Goal: Find specific fact: Find specific fact

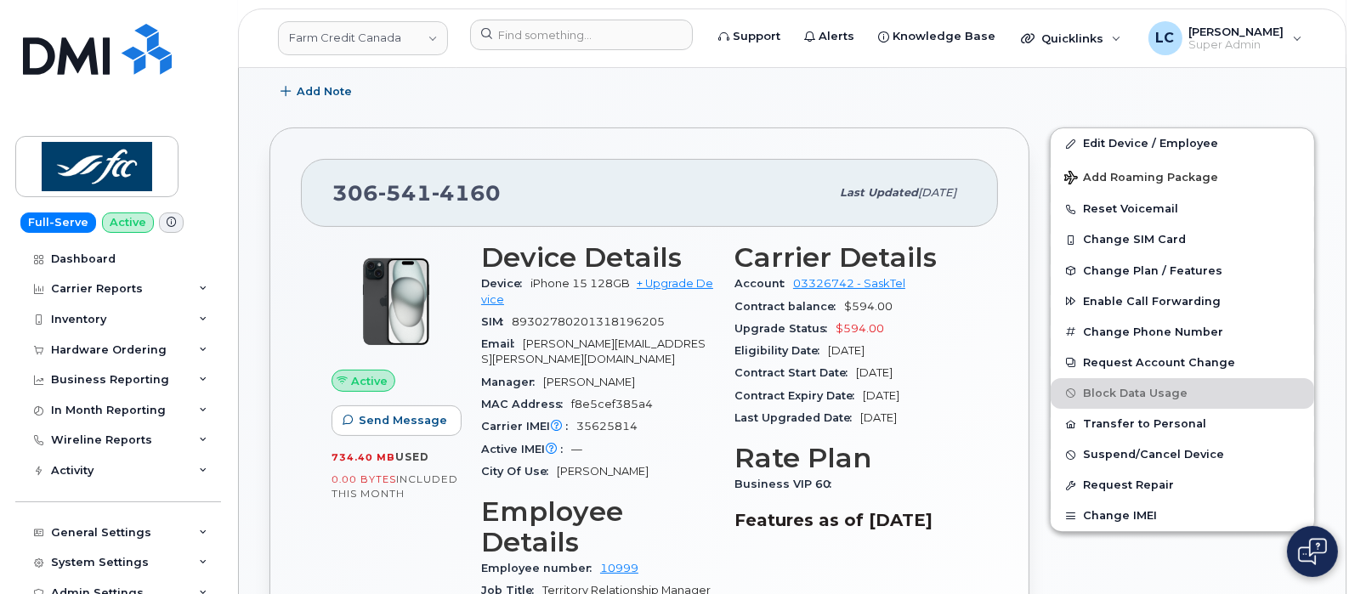
scroll to position [424, 0]
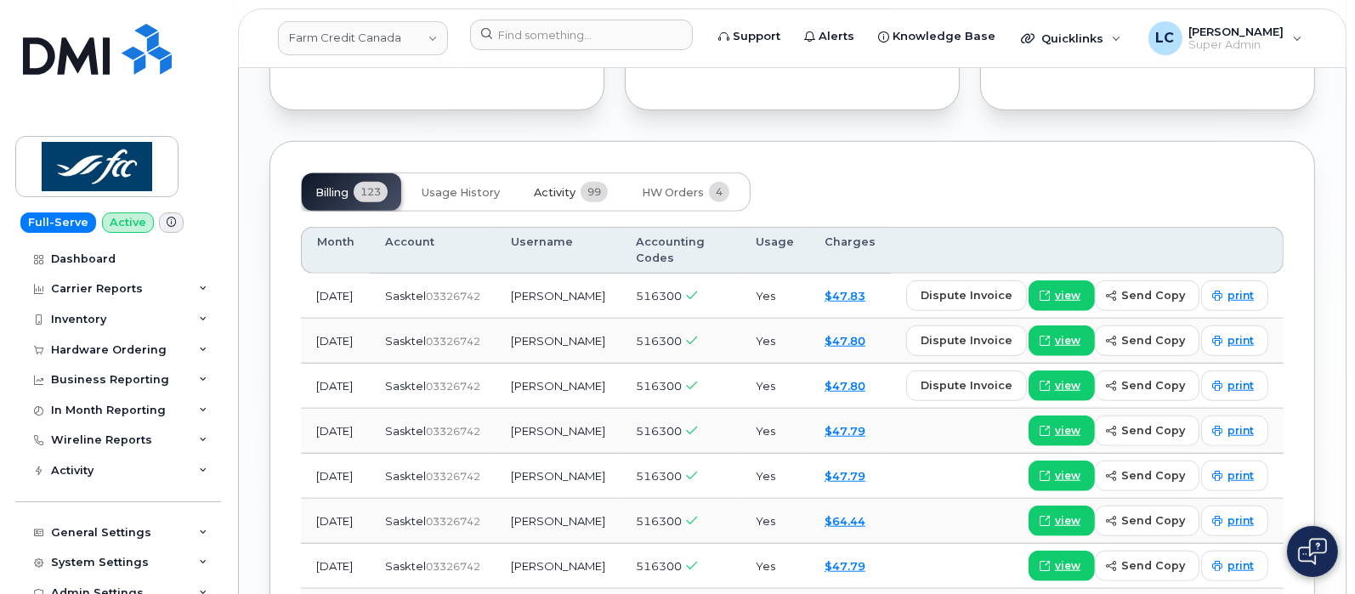
click at [604, 182] on span "99" at bounding box center [594, 192] width 27 height 20
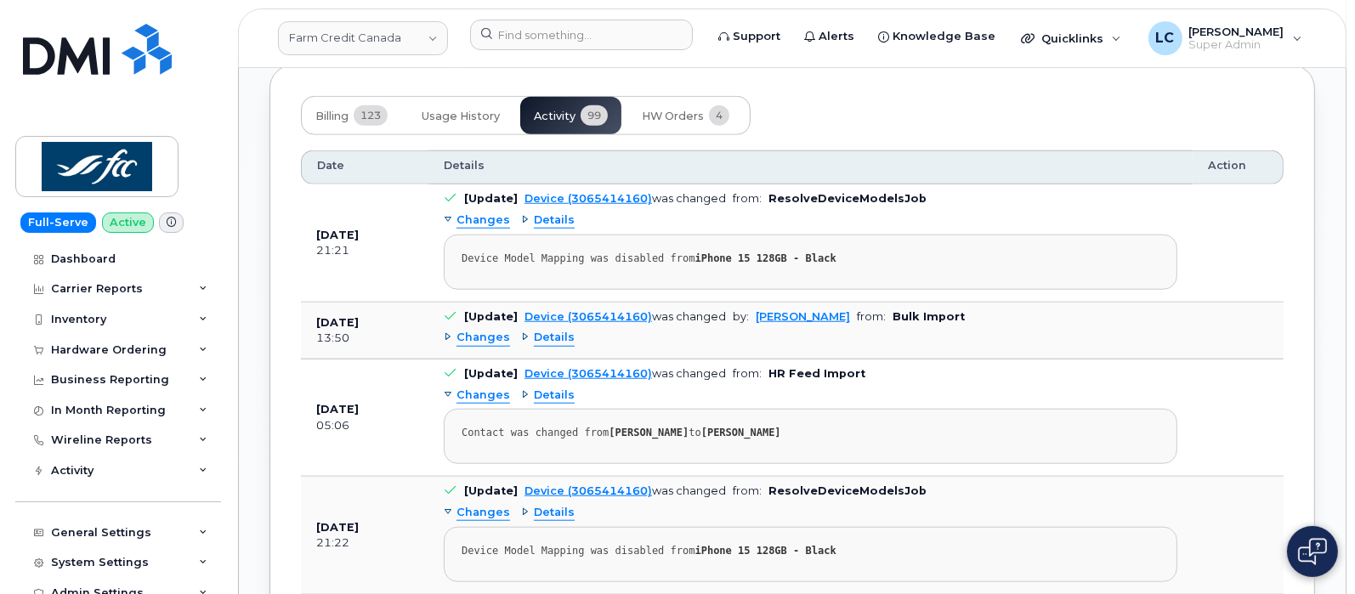
scroll to position [2019, 0]
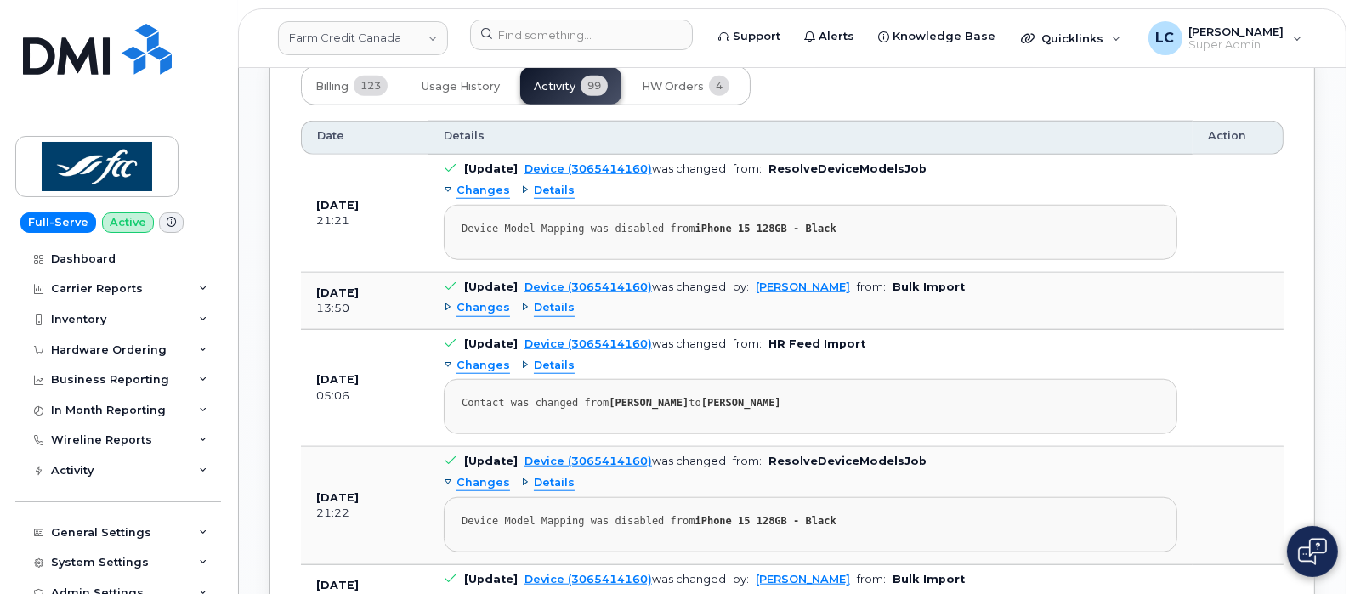
click at [548, 300] on span "Details" at bounding box center [554, 308] width 41 height 16
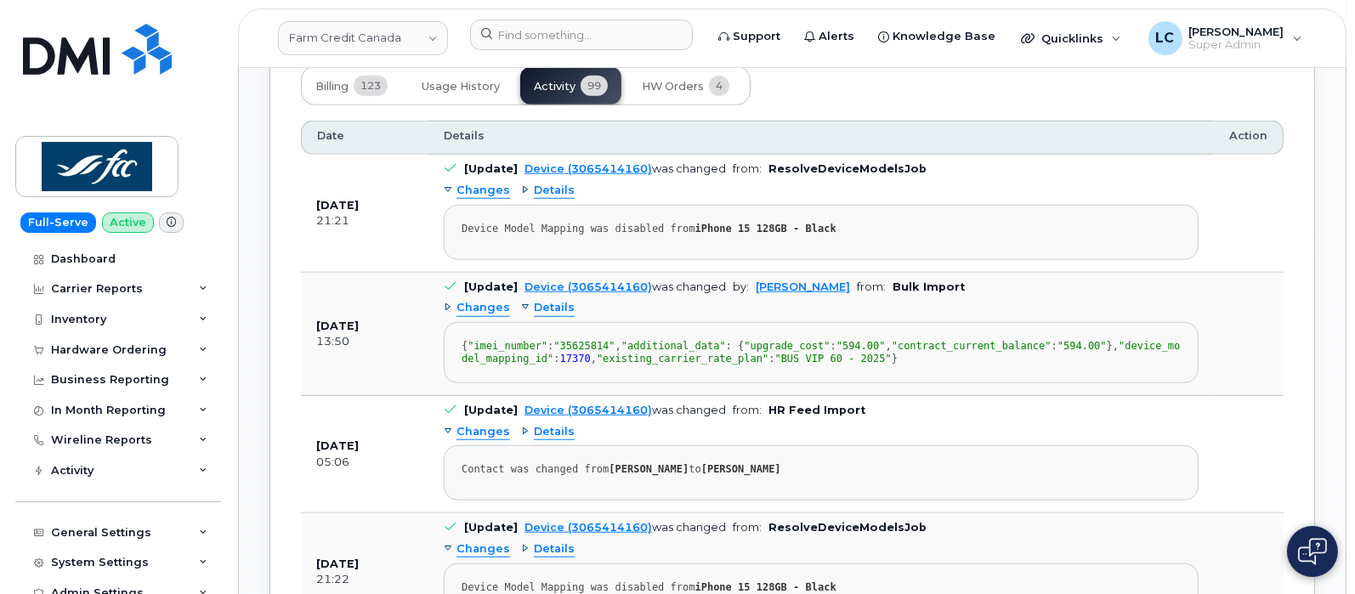
click at [489, 300] on span "Changes" at bounding box center [484, 308] width 54 height 16
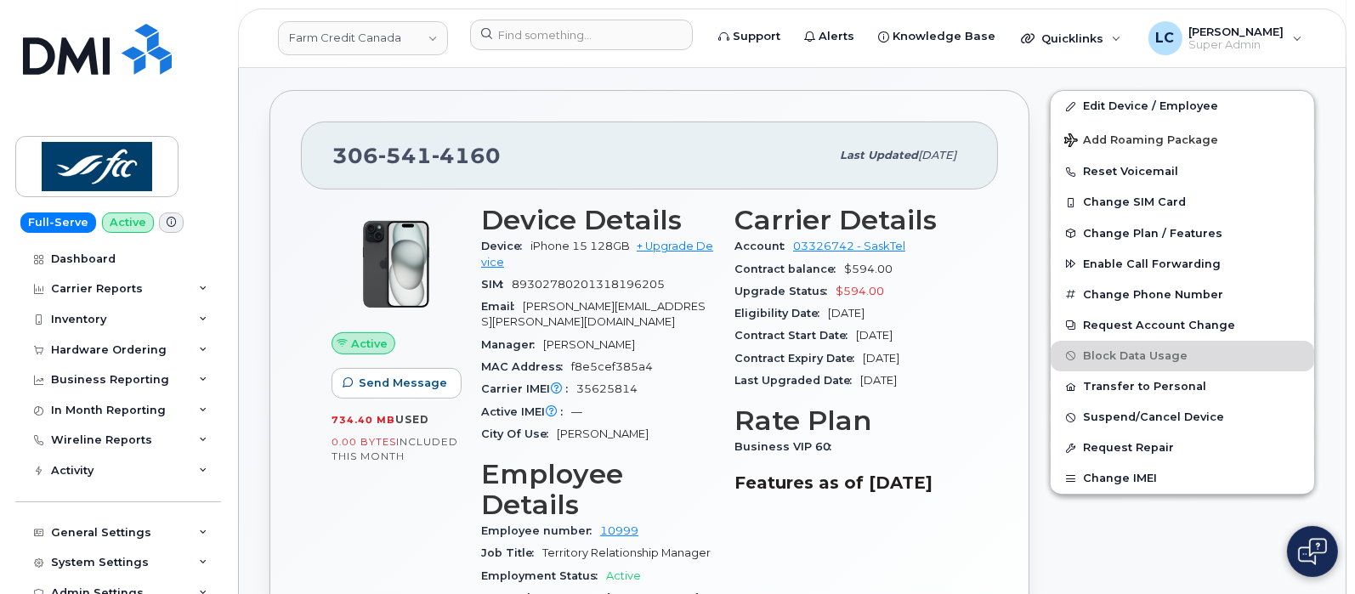
scroll to position [424, 0]
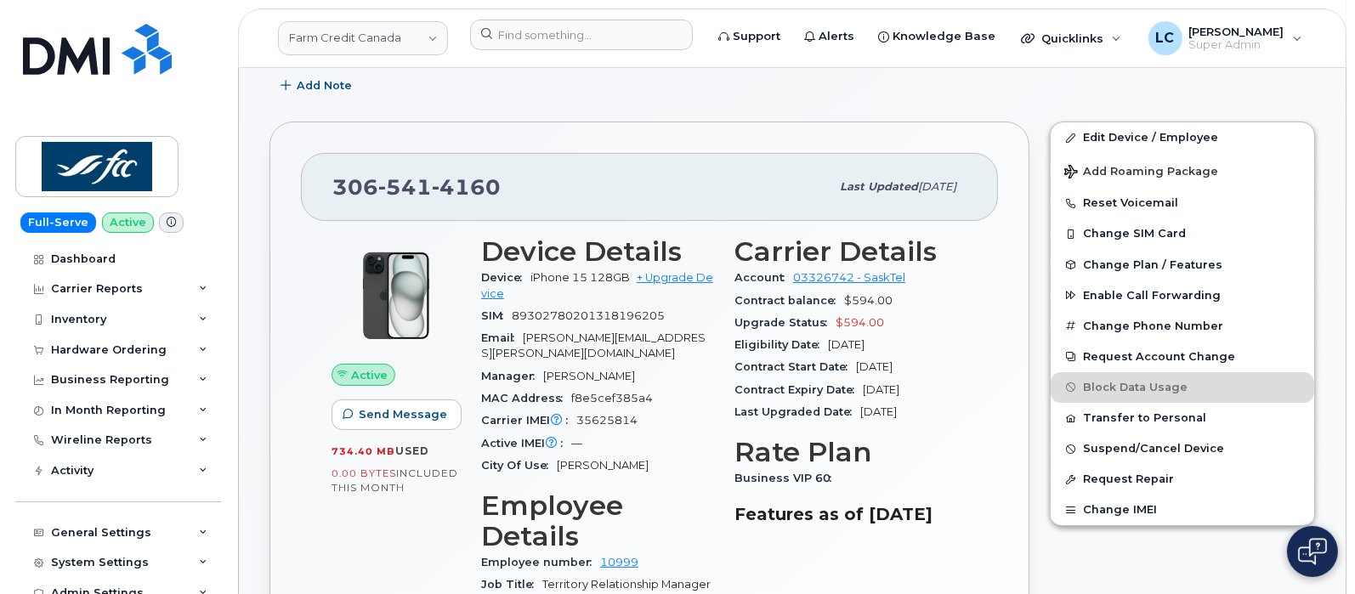
click at [765, 95] on div "Add Note" at bounding box center [792, 86] width 1046 height 31
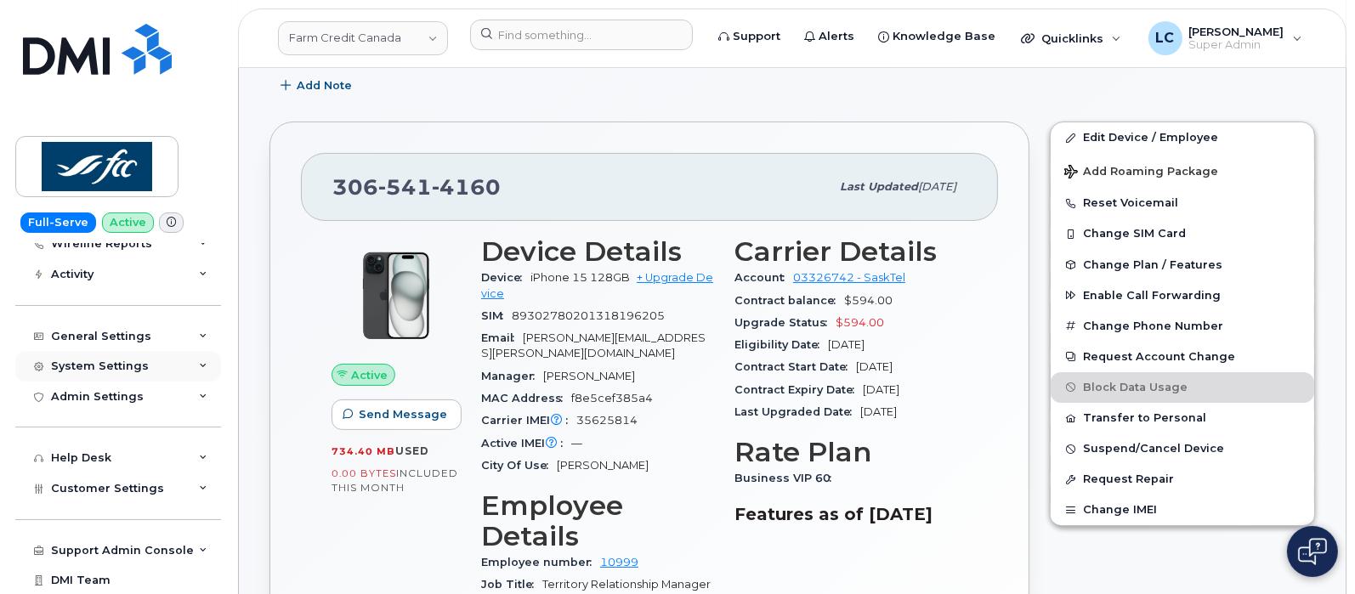
scroll to position [212, 0]
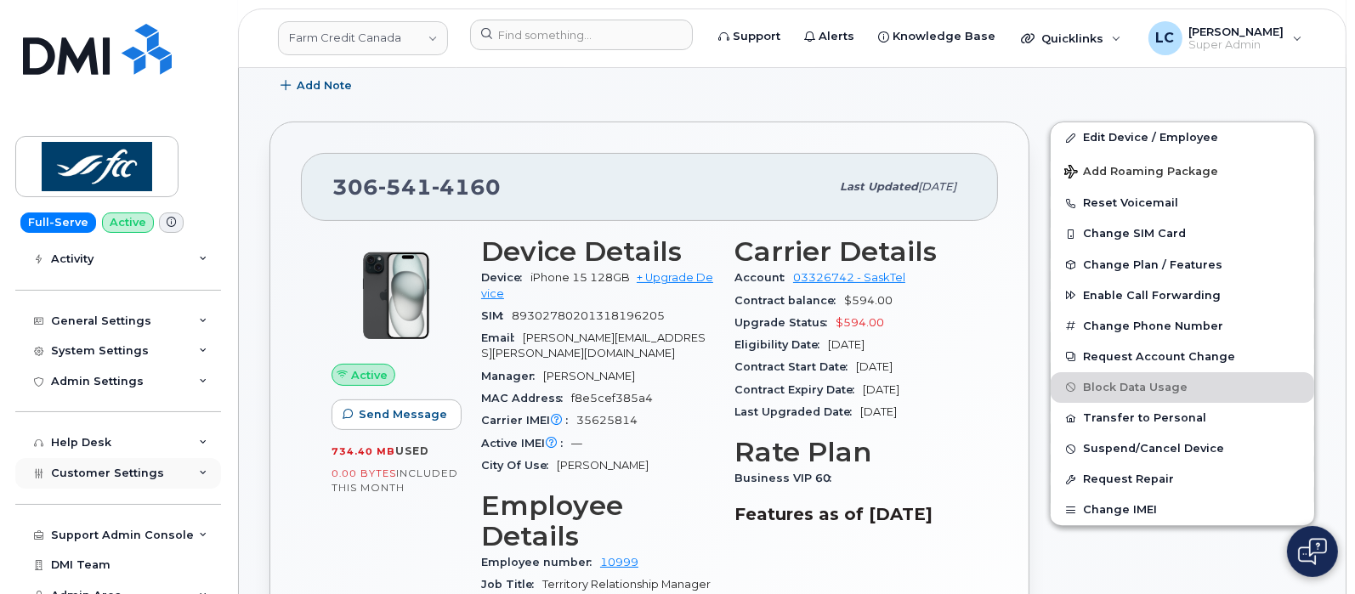
click at [155, 474] on span "Customer Settings" at bounding box center [107, 473] width 113 height 13
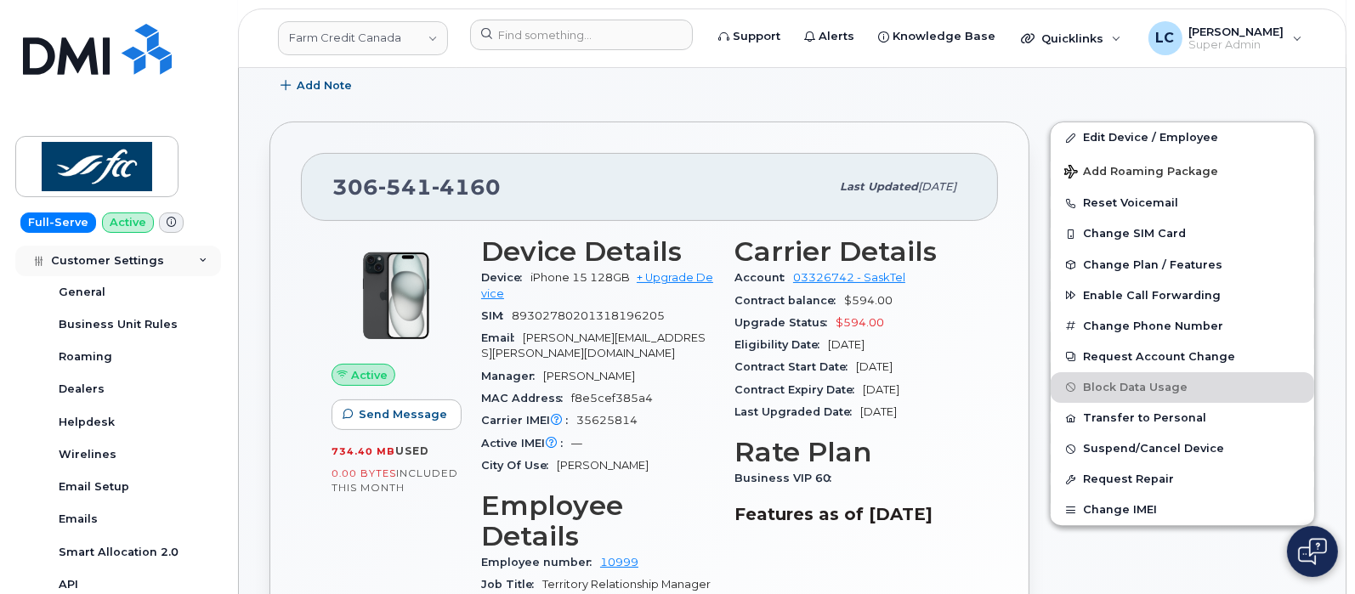
scroll to position [531, 0]
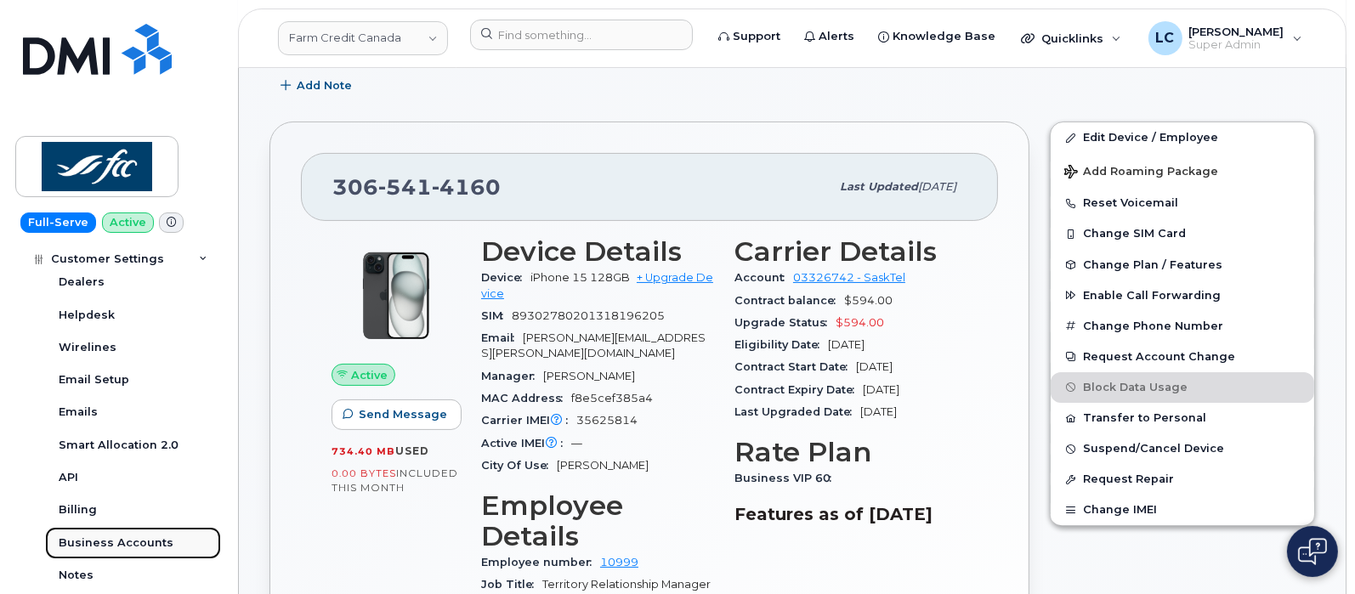
click at [132, 545] on div "Business Accounts" at bounding box center [116, 543] width 115 height 15
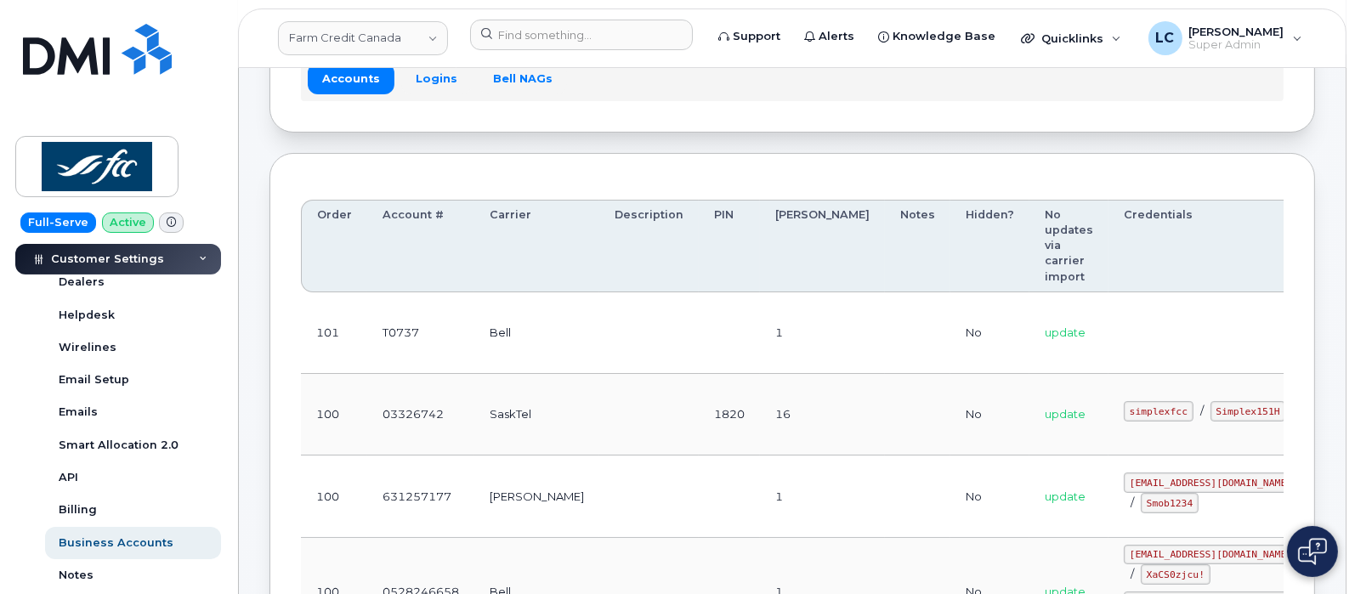
scroll to position [105, 0]
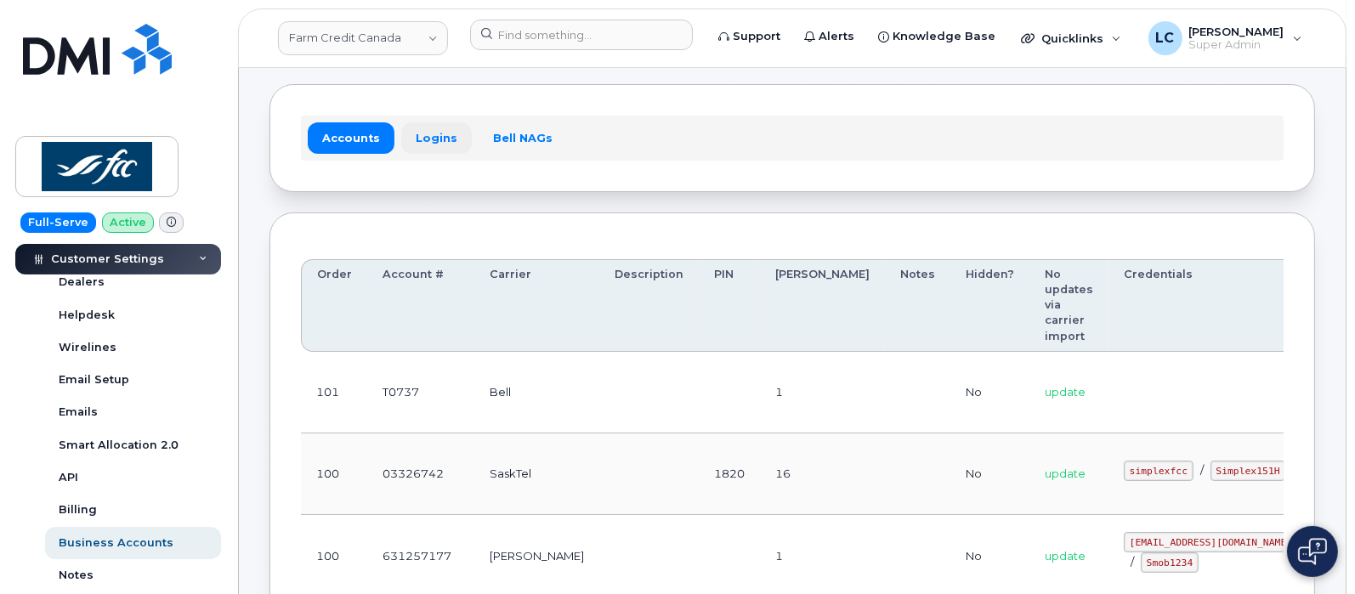
click at [442, 143] on link "Logins" at bounding box center [436, 137] width 71 height 31
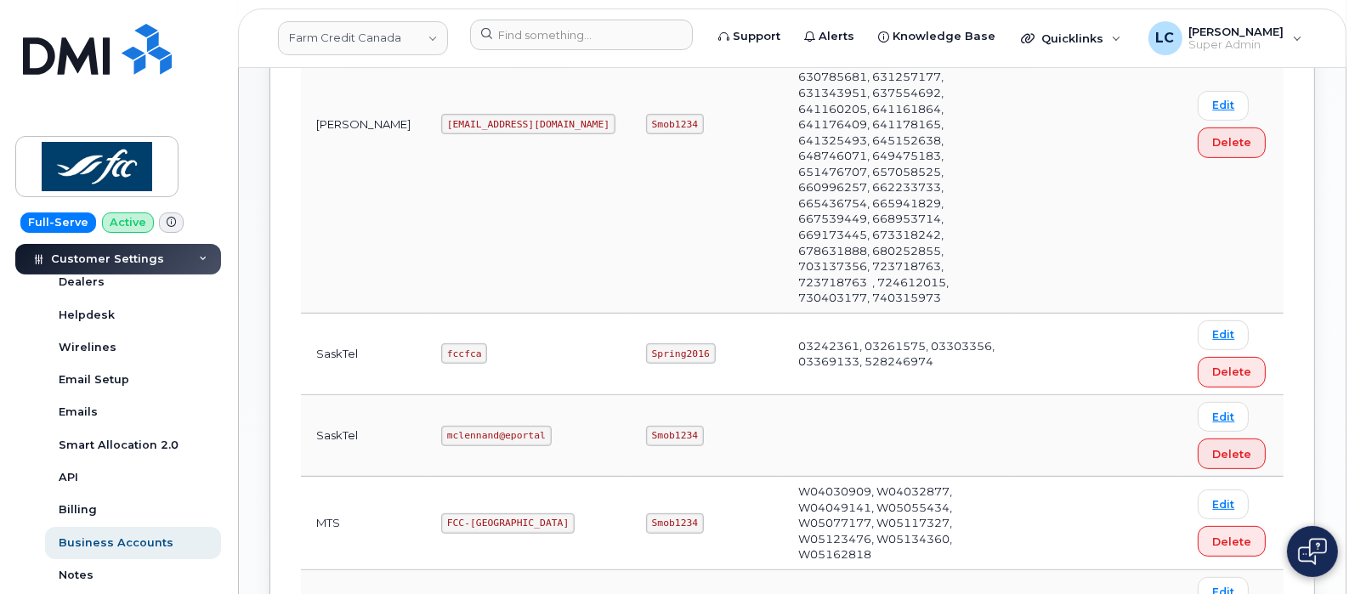
scroll to position [638, 0]
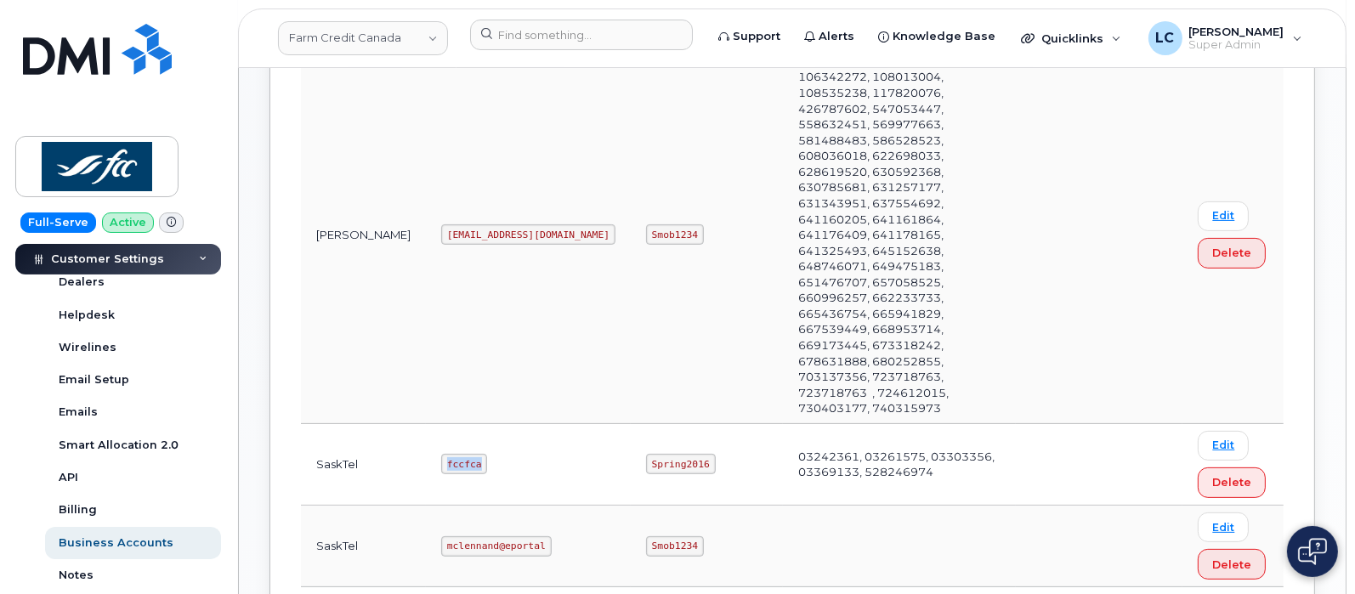
drag, startPoint x: 424, startPoint y: 287, endPoint x: 393, endPoint y: 290, distance: 31.6
click at [441, 454] on code "fccfca" at bounding box center [464, 464] width 46 height 20
copy code "fccfca"
drag, startPoint x: 577, startPoint y: 286, endPoint x: 526, endPoint y: 292, distance: 51.4
click at [646, 454] on code "Spring2016" at bounding box center [681, 464] width 70 height 20
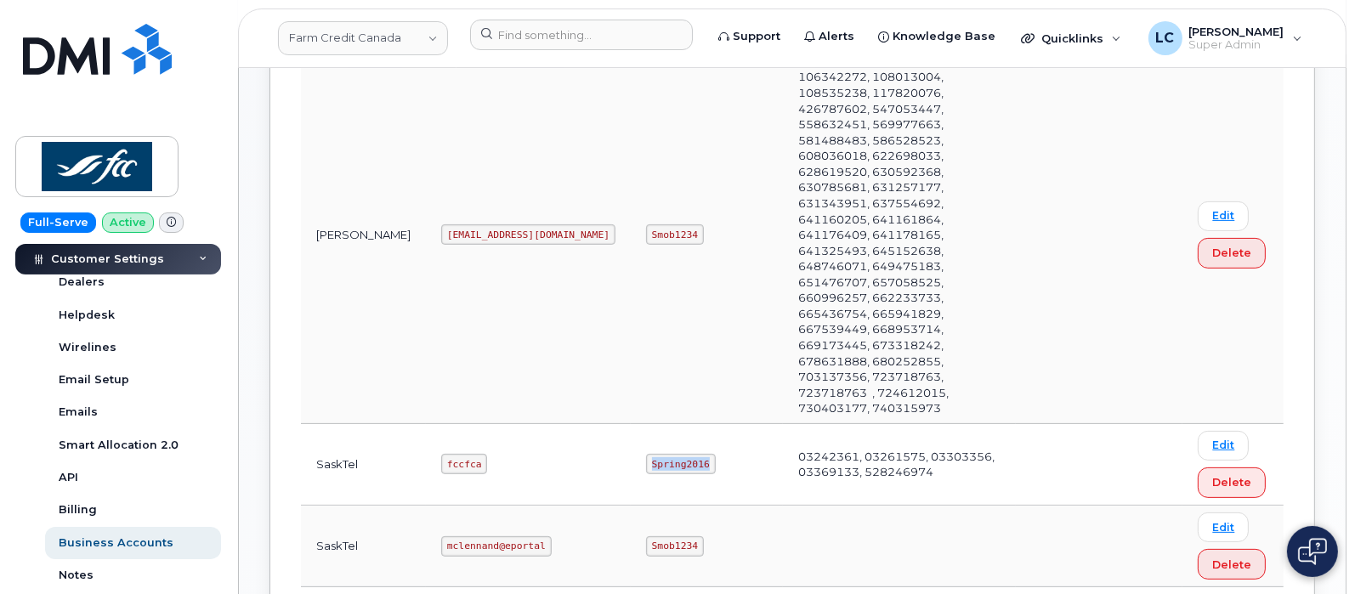
copy code "Spring2016"
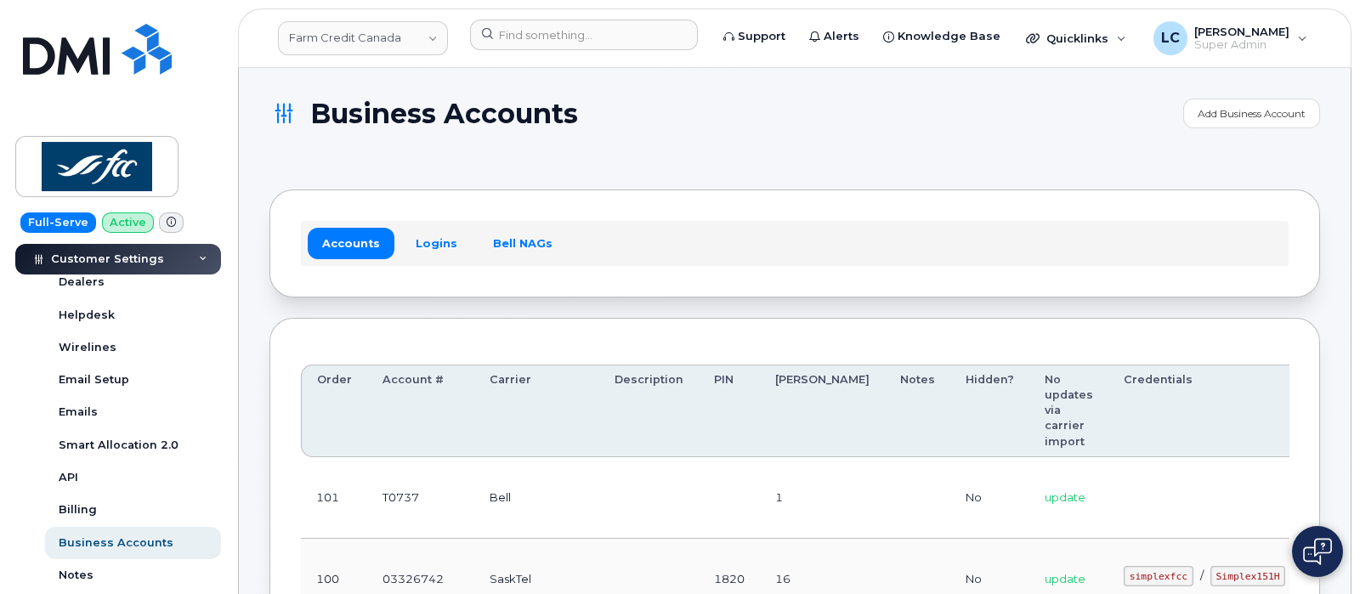
scroll to position [227, 0]
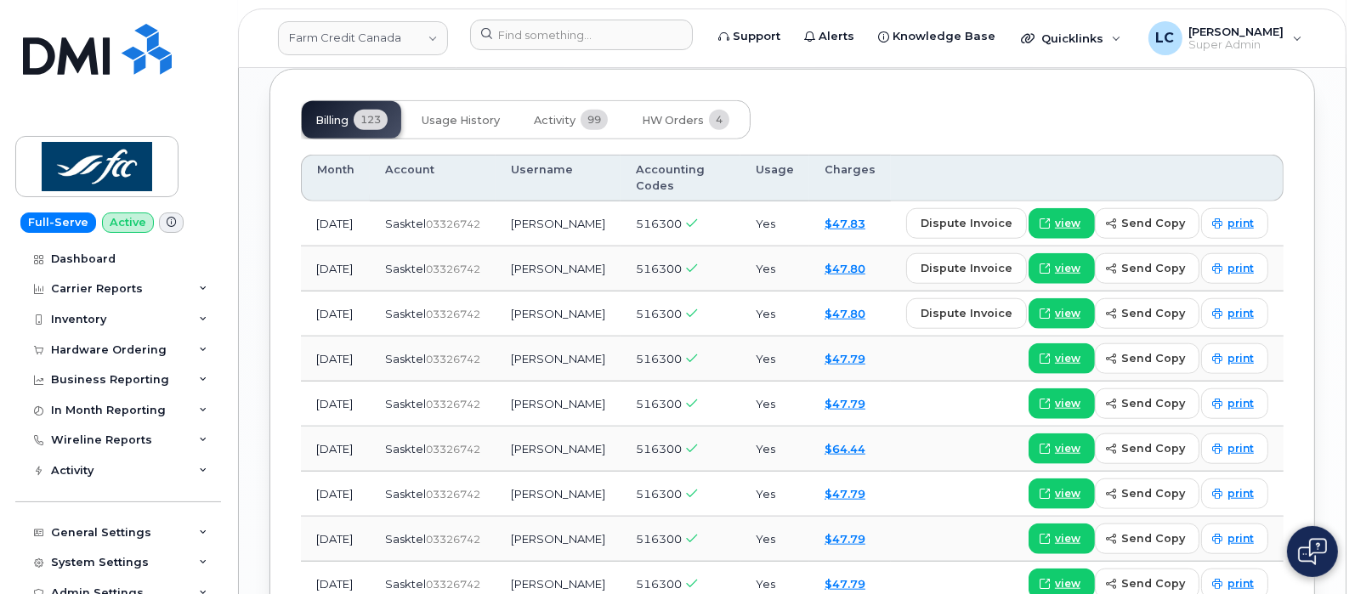
scroll to position [2019, 0]
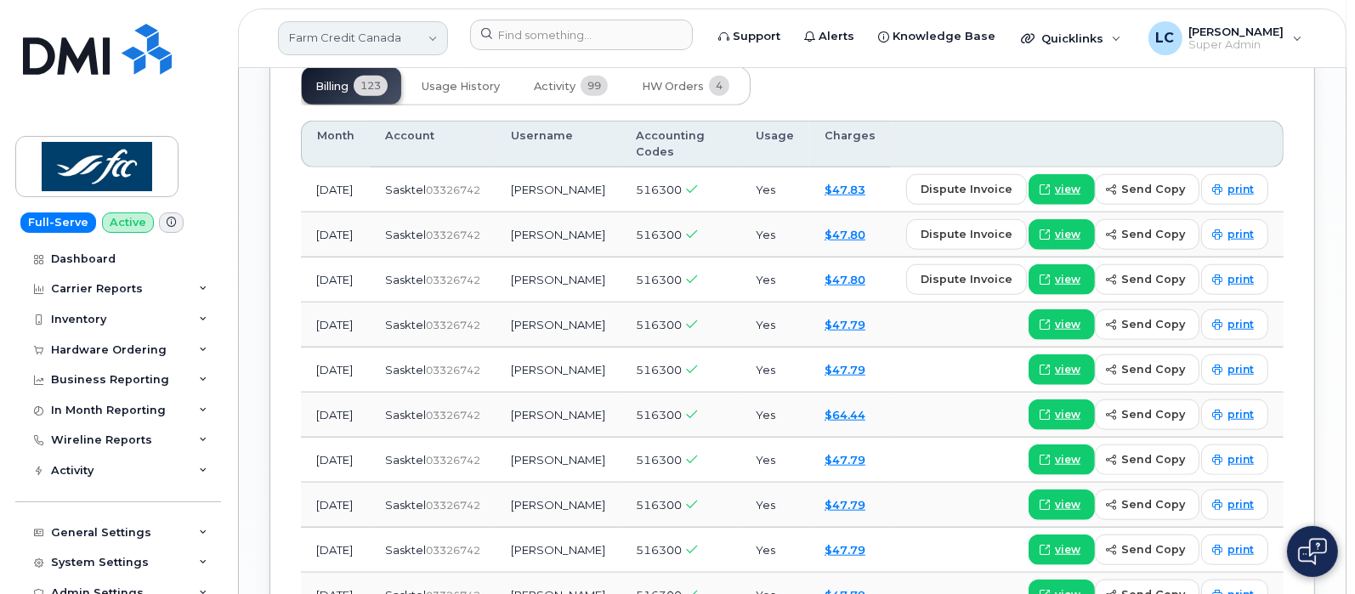
click at [375, 31] on link "Farm Credit Canada" at bounding box center [363, 38] width 170 height 34
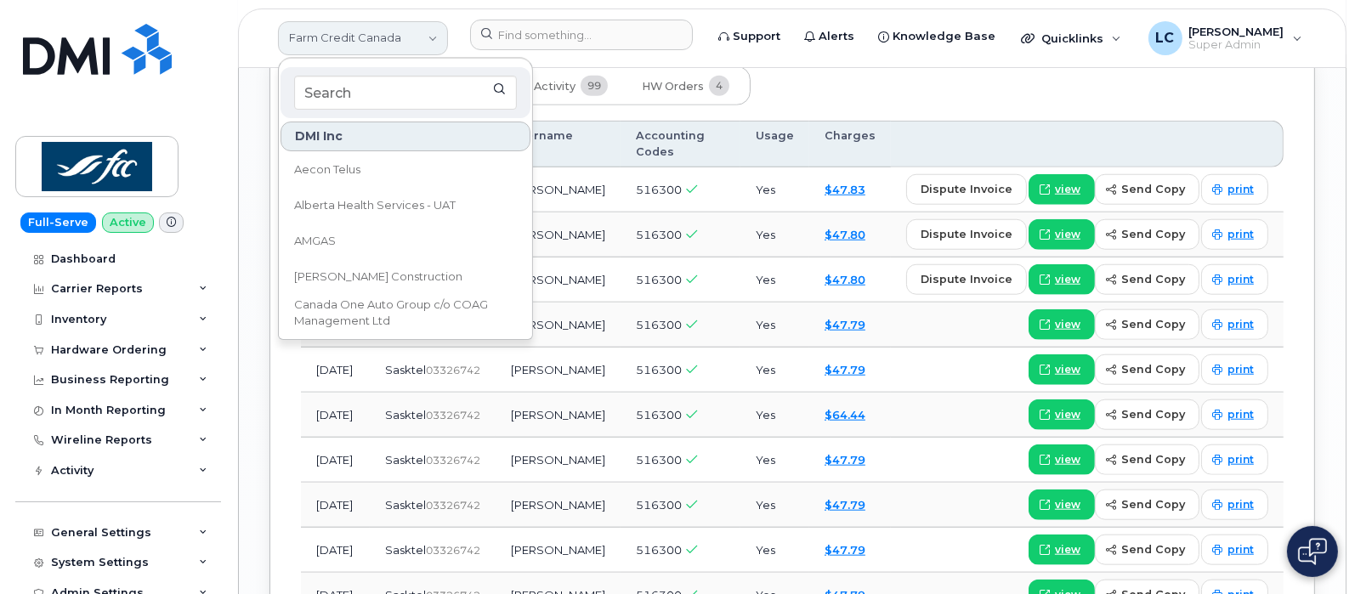
click at [375, 31] on link "Farm Credit Canada" at bounding box center [363, 38] width 170 height 34
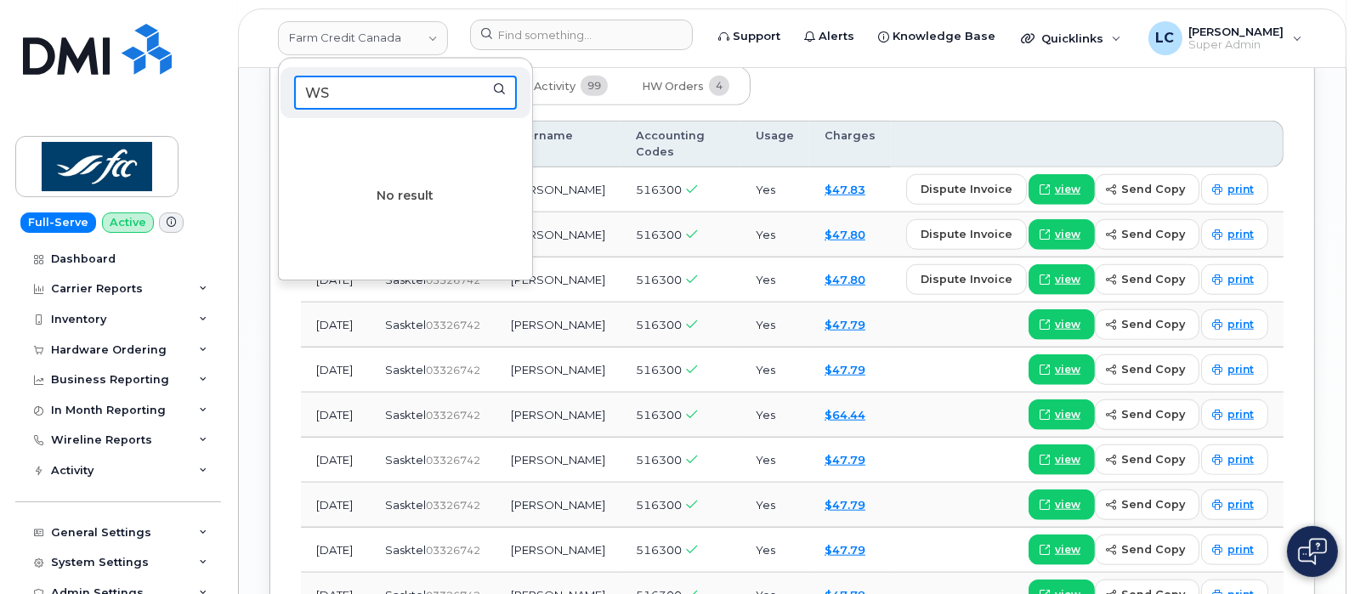
type input "W"
